Goal: Find specific page/section: Find specific page/section

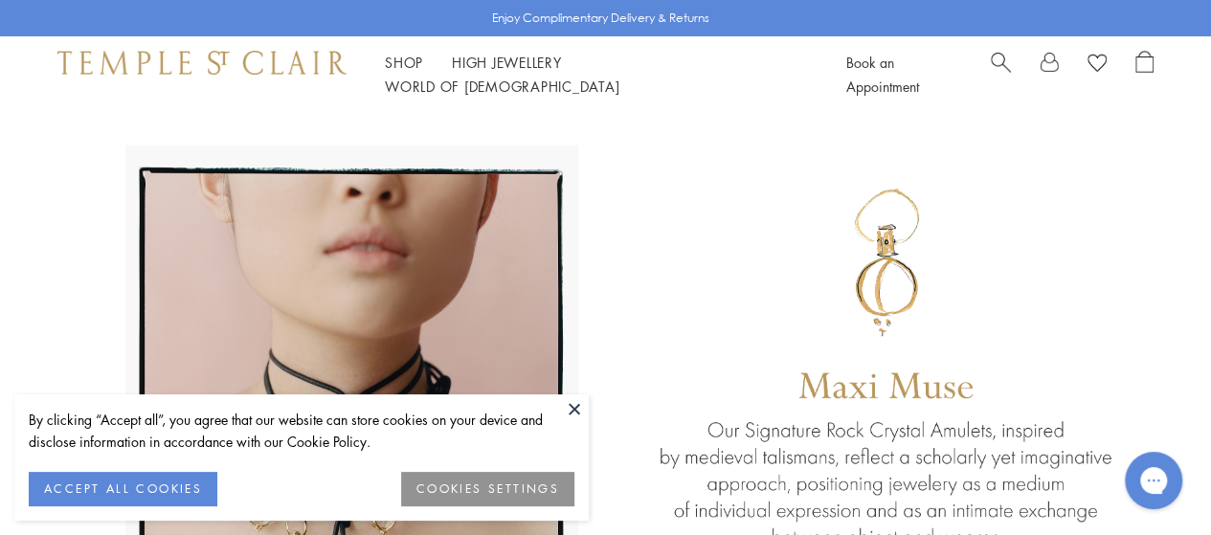
click at [146, 481] on button "ACCEPT ALL COOKIES" at bounding box center [123, 489] width 189 height 34
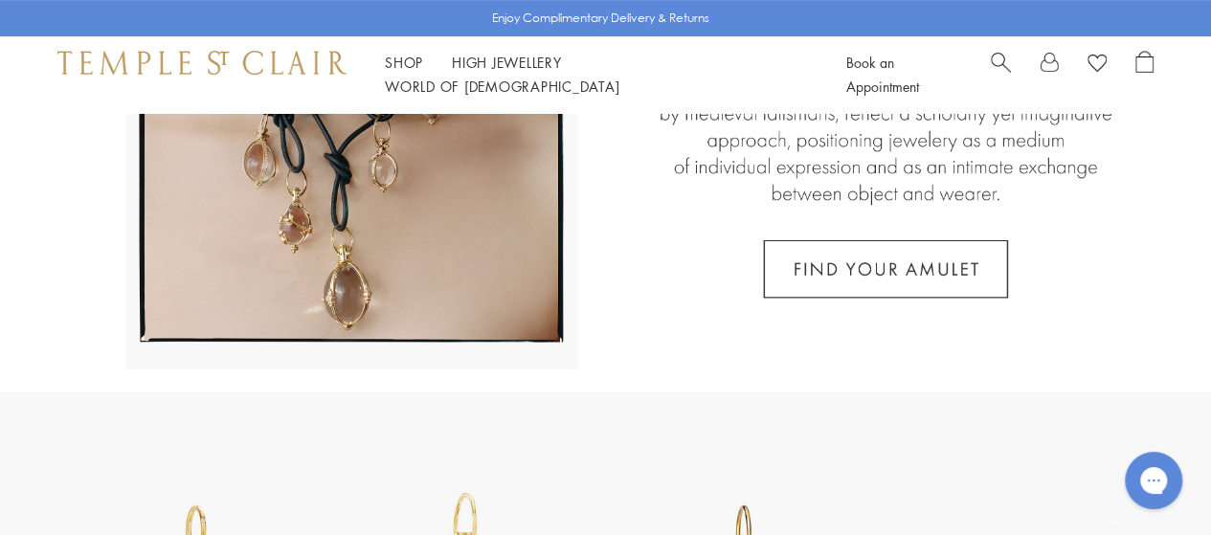
scroll to position [345, 0]
click at [522, 70] on link "High Jewellery High Jewellery" at bounding box center [507, 62] width 110 height 19
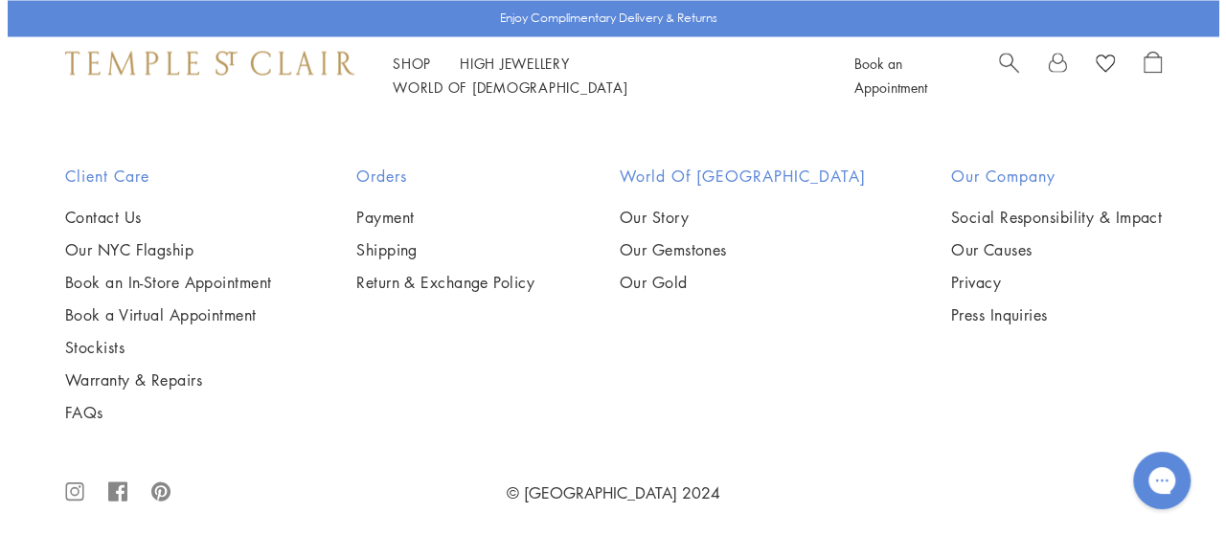
scroll to position [1772, 0]
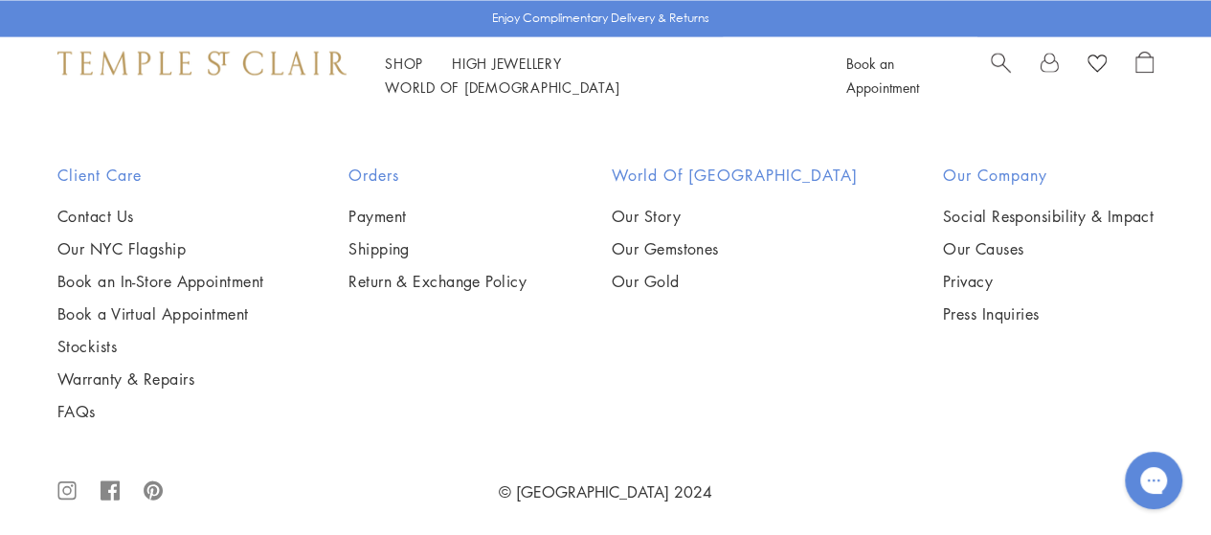
click at [718, 41] on circle "Close dialog" at bounding box center [726, 41] width 23 height 23
click at [993, 71] on span "Search" at bounding box center [1001, 61] width 20 height 20
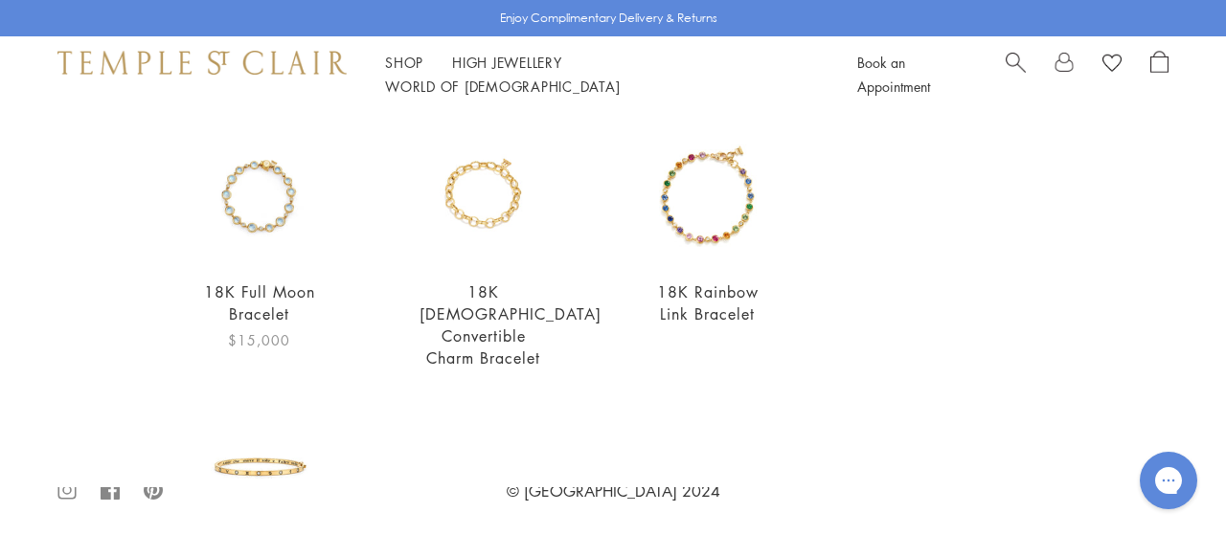
scroll to position [783, 0]
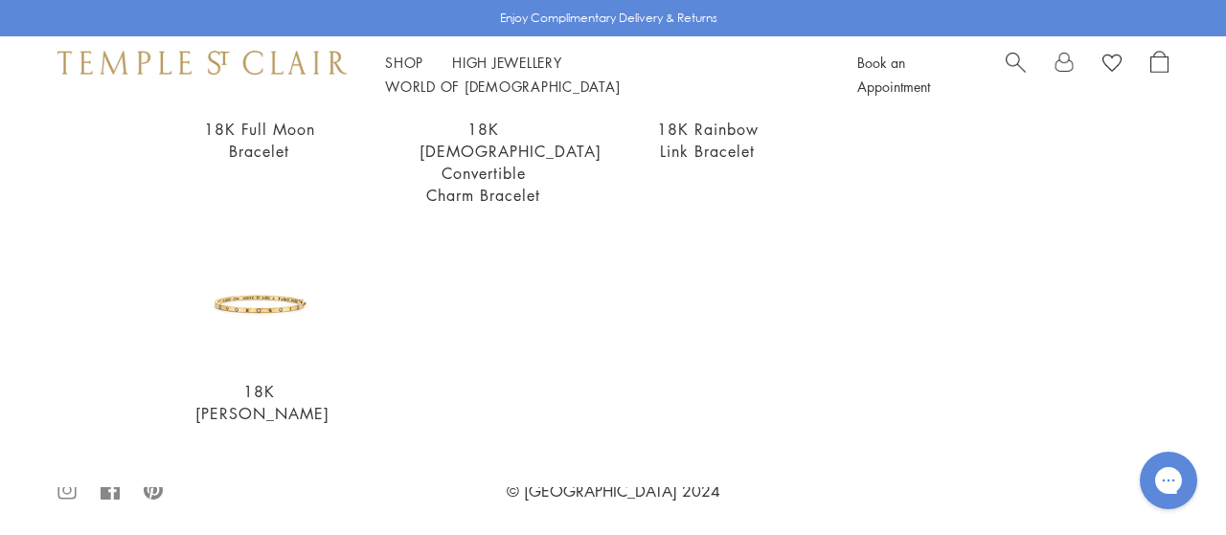
type input "********"
